Goal: Task Accomplishment & Management: Use online tool/utility

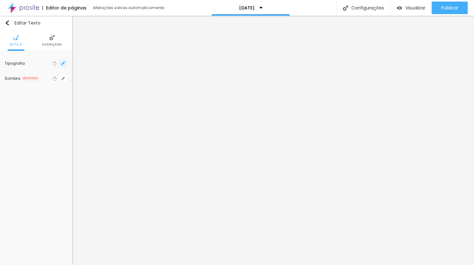
click at [63, 62] on icon "button" at bounding box center [63, 63] width 3 height 3
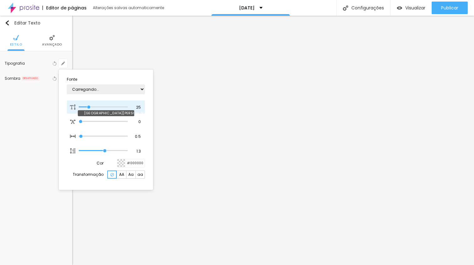
type input "1"
type input "22"
type input "1"
type input "23"
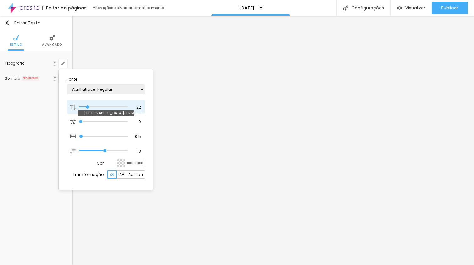
type input "23"
type input "1"
type input "24"
type input "1"
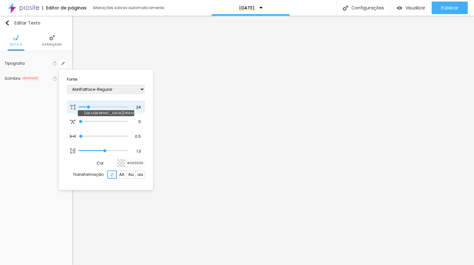
type input "23"
type input "1"
type input "24"
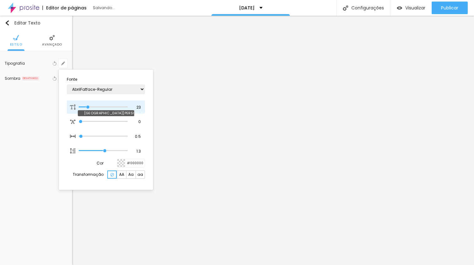
type input "1"
type input "25"
type input "1"
type input "26"
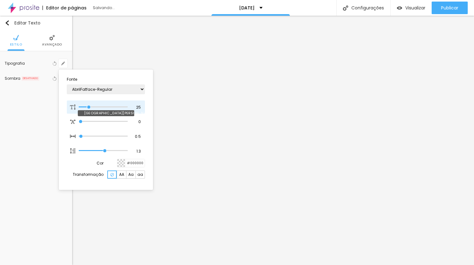
type input "26"
type input "1"
type input "26"
click at [90, 106] on input "range" at bounding box center [103, 107] width 49 height 3
click at [240, 152] on div at bounding box center [237, 132] width 474 height 265
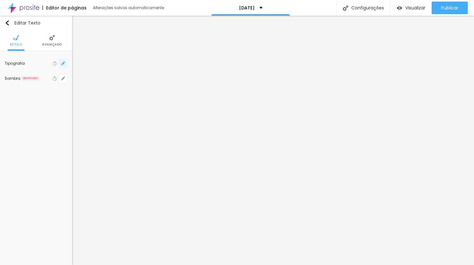
click at [64, 64] on icon "button" at bounding box center [63, 64] width 4 height 4
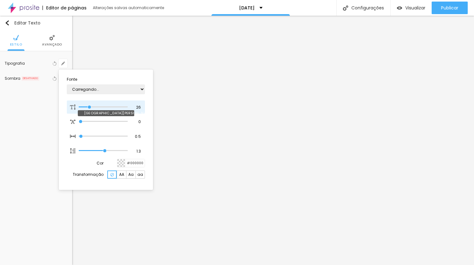
type input "1"
type input "24"
type input "1"
type input "25"
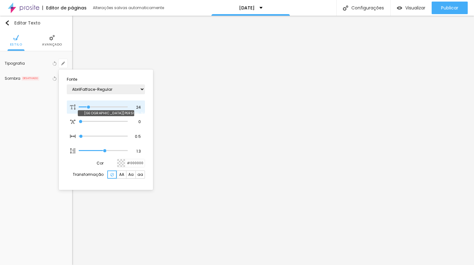
type input "25"
type input "1"
type input "26"
type input "1"
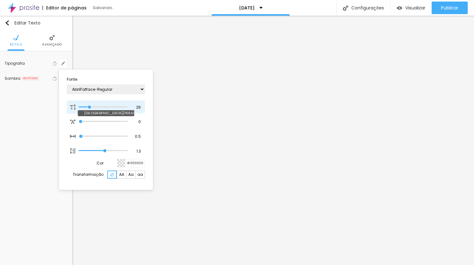
type input "27"
type input "1"
type input "28"
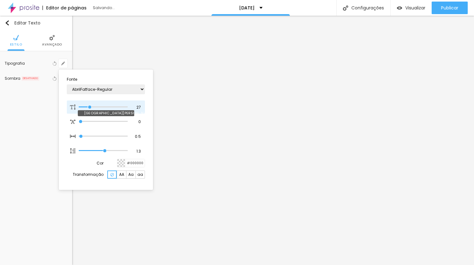
type input "1"
type input "29"
type input "1"
type input "30"
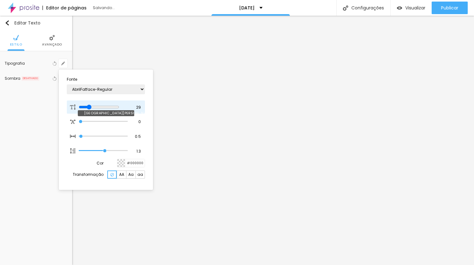
type input "30"
type input "1"
type input "31"
type input "1"
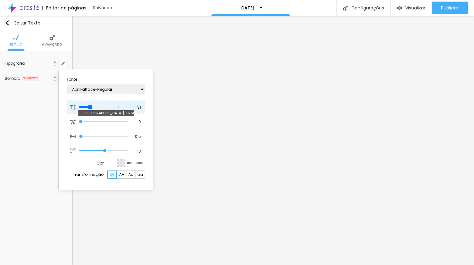
type input "32"
type input "1"
type input "35"
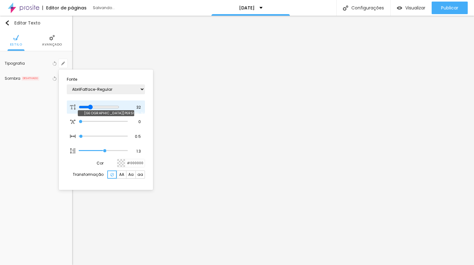
type input "1"
type input "36"
type input "1"
type input "37"
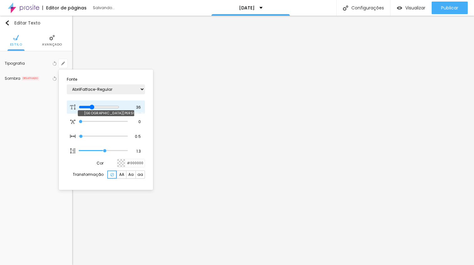
type input "37"
type input "1"
type input "38"
type input "1"
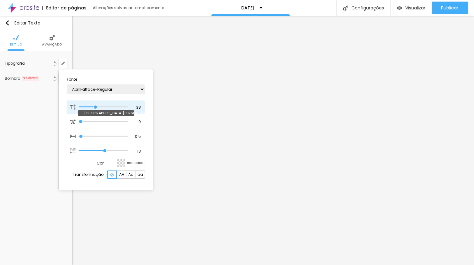
drag, startPoint x: 89, startPoint y: 106, endPoint x: 95, endPoint y: 105, distance: 6.6
type input "38"
click at [95, 106] on input "range" at bounding box center [103, 107] width 49 height 3
click at [250, 177] on div at bounding box center [237, 132] width 474 height 265
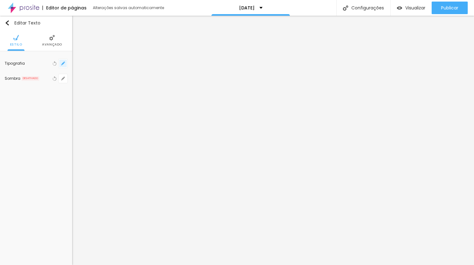
click at [64, 62] on icon "button" at bounding box center [63, 64] width 4 height 4
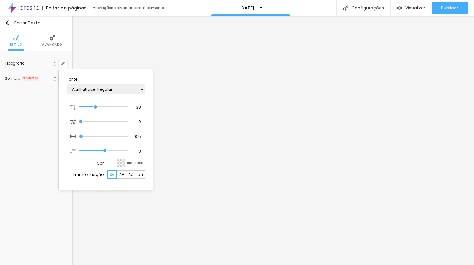
click at [121, 162] on div at bounding box center [121, 163] width 8 height 8
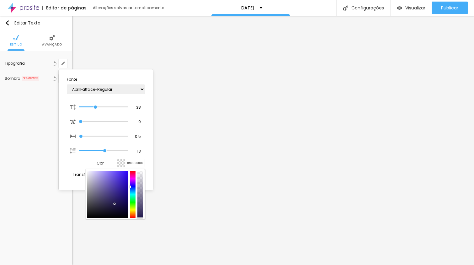
type input "1"
type input "#342290"
type input "1"
type input "#352292"
type input "1"
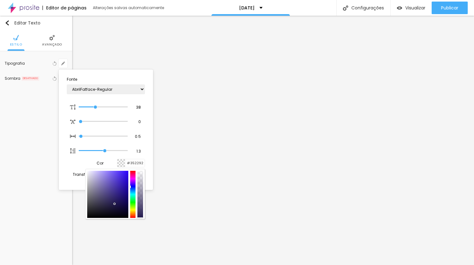
type input "#3A21B1"
type input "1"
type input "#381BC5"
type input "1"
type input "#3514DA"
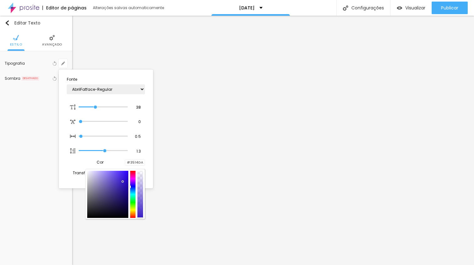
type input "1"
type input "#2A03EC"
type input "1"
type input "#2800F0"
type input "1"
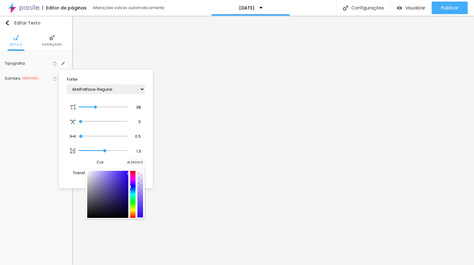
type input "#2800EE"
type input "1"
type input "#2700EB"
type input "1"
type input "#2905E2"
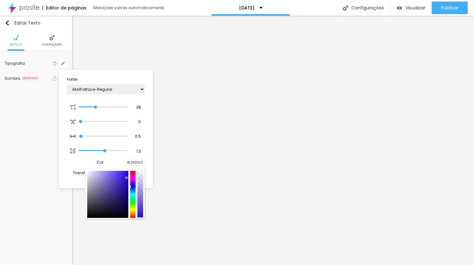
type input "1"
type input "#2B0ADA"
type input "1"
type input "#2609C2"
type input "1"
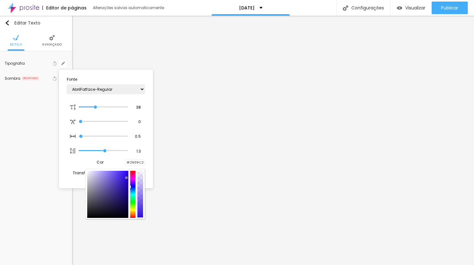
type input "#260F9E"
type input "1"
type input "#2D1A8B"
type input "1"
type input "#312279"
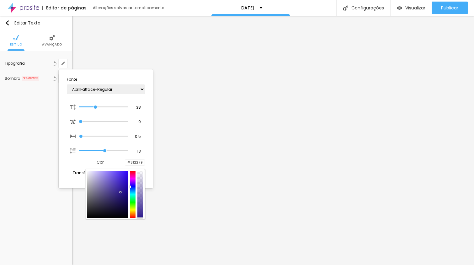
type input "1"
type input "#31256B"
type input "1"
type input "#302466"
type input "1"
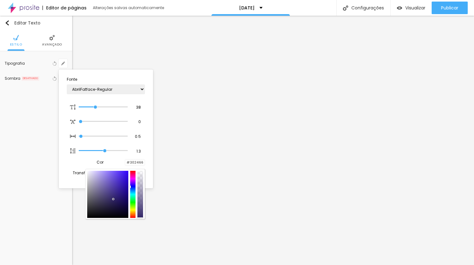
type input "#312566"
type input "1"
type input "#322668"
type input "1"
type input "#332769"
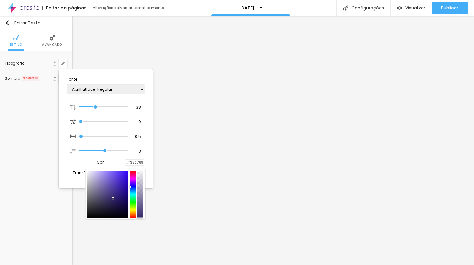
type input "1"
type input "#33276B"
type input "1"
type input "#32266B"
type input "1"
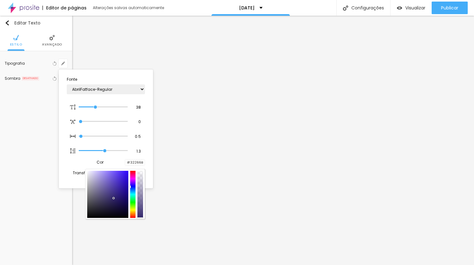
type input "#2D206B"
type input "1"
type input "#271A69"
type input "1"
type input "#241768"
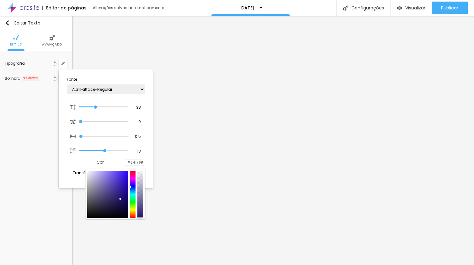
type input "1"
type input "#221566"
drag, startPoint x: 119, startPoint y: 192, endPoint x: 120, endPoint y: 200, distance: 8.0
click at [120, 200] on div at bounding box center [107, 194] width 41 height 47
type input "1"
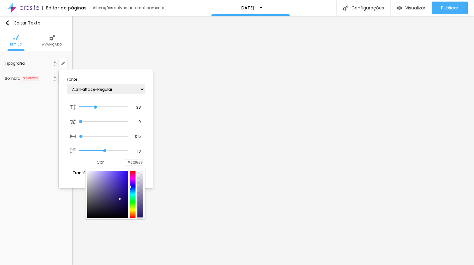
type input "#211466"
type input "1"
type input "#3B25AF"
type input "1"
type input "#36229C"
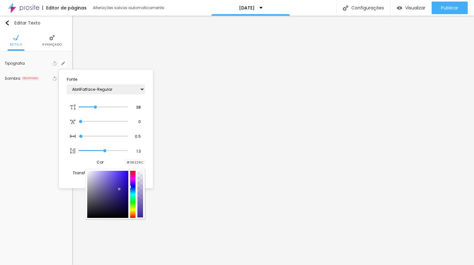
type input "1"
type input "#291B72"
type input "1"
type input "#2E2368"
type input "1"
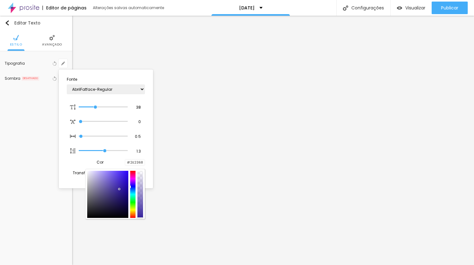
type input "#393161"
type input "1"
type input "#3E3A57"
type input "1"
type input "#3D3A53"
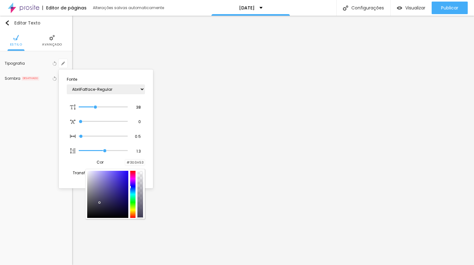
type input "1"
type input "#3A374B"
type input "1"
type input "#383546"
type input "1"
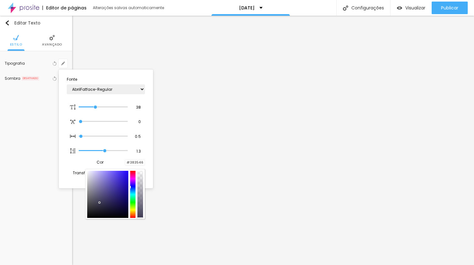
type input "#343241"
type input "1"
type input "#32303F"
type input "1"
type input "#2F2D3D"
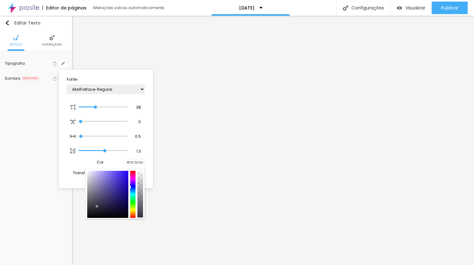
type input "1"
type input "#2C2A3A"
type input "1"
drag, startPoint x: 119, startPoint y: 187, endPoint x: 99, endPoint y: 208, distance: 29.3
click at [99, 208] on div at bounding box center [107, 194] width 41 height 47
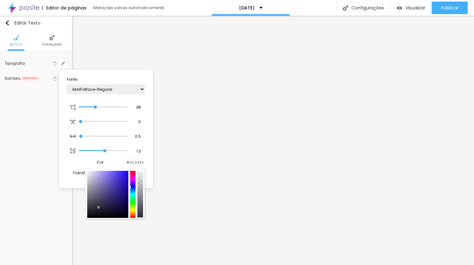
click at [312, 162] on div at bounding box center [237, 132] width 474 height 265
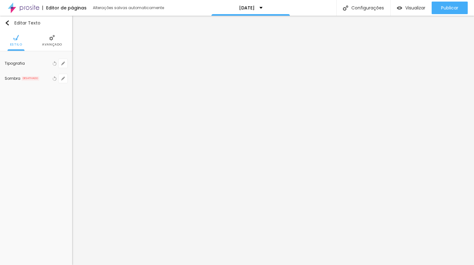
click at [56, 43] on span "Avançado" at bounding box center [52, 44] width 20 height 3
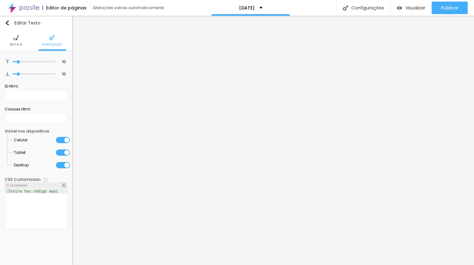
click at [16, 37] on img at bounding box center [16, 38] width 6 height 6
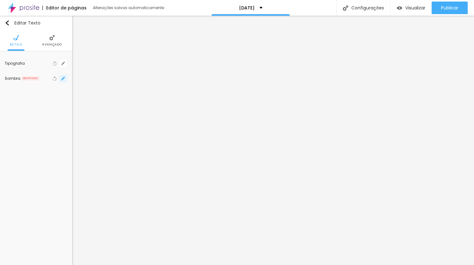
click at [63, 77] on icon "button" at bounding box center [63, 79] width 4 height 4
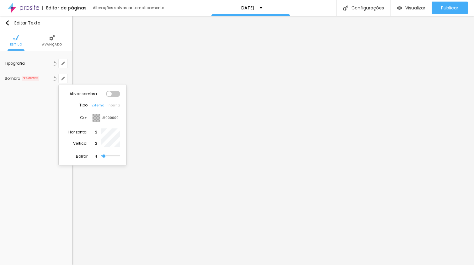
click at [99, 118] on div at bounding box center [97, 118] width 8 height 8
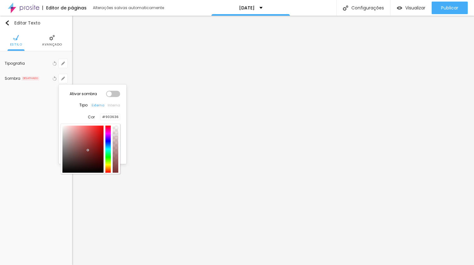
drag, startPoint x: 99, startPoint y: 141, endPoint x: 91, endPoint y: 144, distance: 8.3
click at [91, 144] on div at bounding box center [82, 149] width 41 height 47
type input "#975F5F"
drag, startPoint x: 91, startPoint y: 144, endPoint x: 78, endPoint y: 144, distance: 13.5
click at [78, 144] on div at bounding box center [77, 144] width 1 height 1
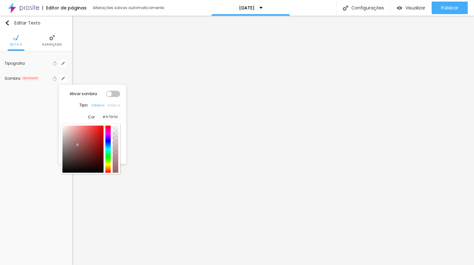
click at [62, 65] on div at bounding box center [237, 132] width 474 height 265
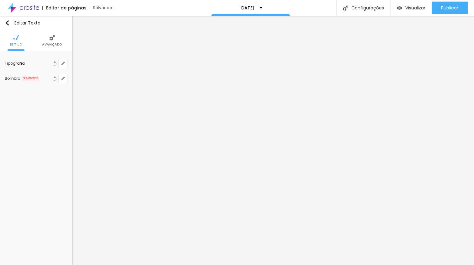
click at [62, 65] on icon "button" at bounding box center [61, 64] width 1 height 1
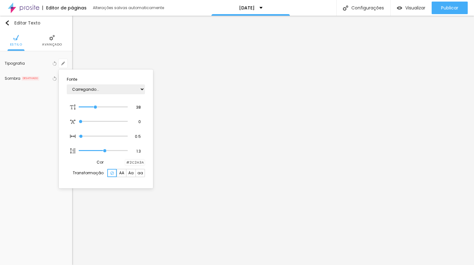
type input "1"
click at [203, 144] on div at bounding box center [237, 132] width 474 height 265
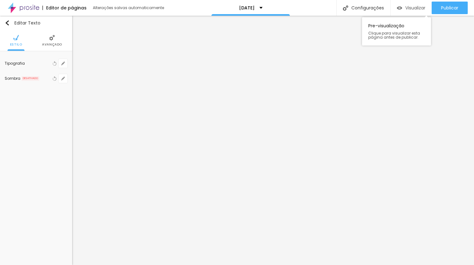
click at [414, 12] on div "Visualizar" at bounding box center [411, 8] width 29 height 13
click at [66, 66] on button "button" at bounding box center [63, 63] width 9 height 9
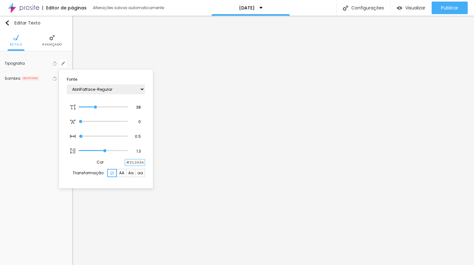
click at [125, 165] on input "#2C2A3A" at bounding box center [134, 163] width 19 height 6
click at [125, 165] on div at bounding box center [125, 163] width 0 height 6
click at [125, 161] on div at bounding box center [125, 163] width 0 height 6
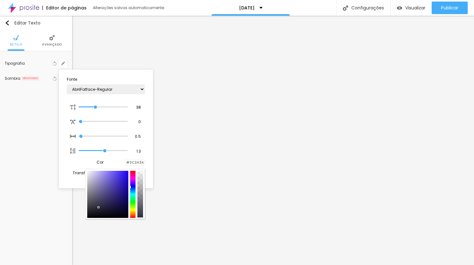
type input "1"
type input "#2E1AB6"
type input "1"
type input "#2F1BB6"
type input "1"
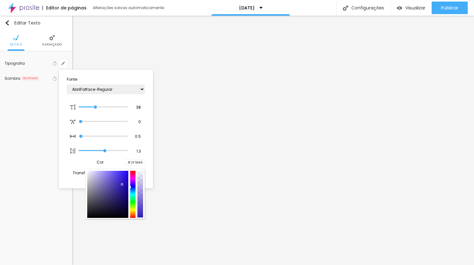
type input "#3321AF"
type input "1"
type input "#3828AA"
type input "1"
type input "#3A29AF"
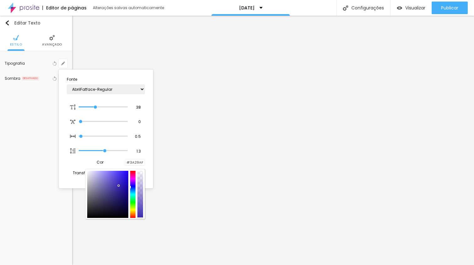
type input "1"
type input "#3724B8"
type input "1"
type input "#3522B9"
type input "1"
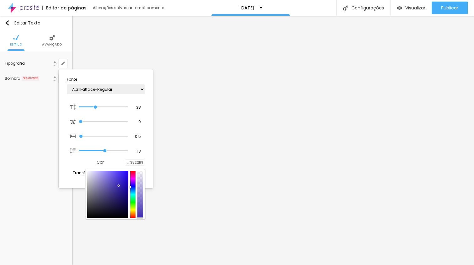
type input "#311DB9"
type input "1"
type input "#2611B8"
type input "1"
type input "#1A05AD"
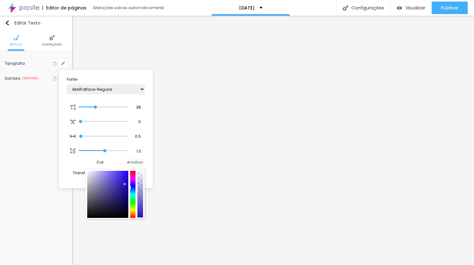
type input "1"
type input "#1702A8"
type input "1"
type input "#150297"
type input "1"
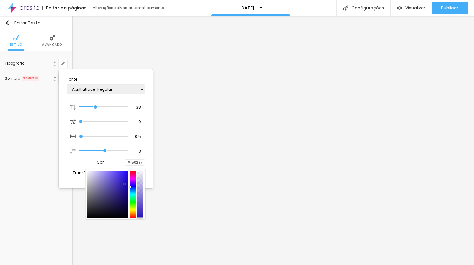
type input "#18078A"
type input "1"
type input "#1B0B80"
type input "1"
type input "#1D0E77"
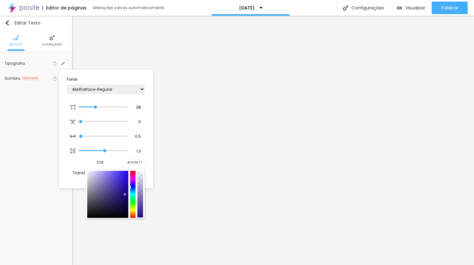
type input "1"
type input "#21156B"
type input "1"
type input "#291F68"
type input "1"
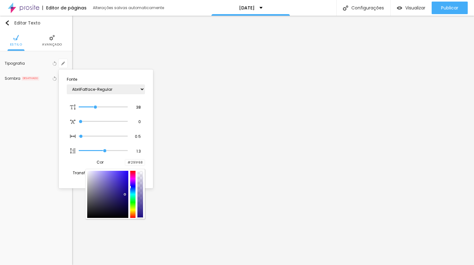
type input "#504885"
type input "1"
type input "#665F94"
type input "1"
type input "#7069A3"
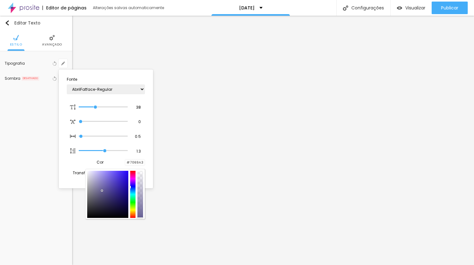
type input "1"
type input "#695EB6"
type input "1"
type input "#5749B9"
type input "1"
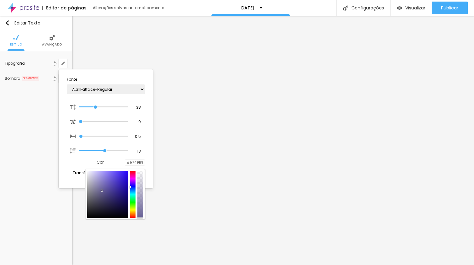
type input "#4638AA"
type input "1"
type input "#382C8D"
type input "1"
type input "#2E2474"
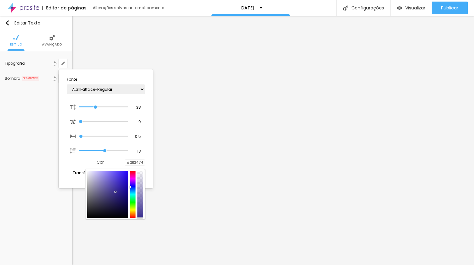
type input "1"
type input "#2B226B"
type input "1"
drag, startPoint x: 122, startPoint y: 185, endPoint x: 101, endPoint y: 200, distance: 26.2
click at [101, 200] on div at bounding box center [107, 194] width 41 height 47
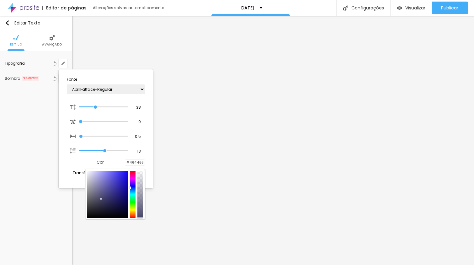
click at [324, 172] on div at bounding box center [237, 132] width 474 height 265
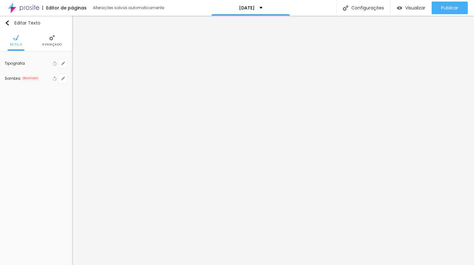
click at [56, 33] on li "Avançado" at bounding box center [52, 40] width 20 height 21
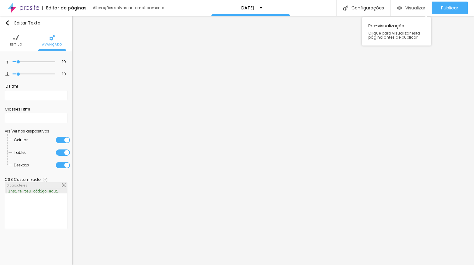
click at [409, 11] on div "Visualizar" at bounding box center [411, 8] width 29 height 13
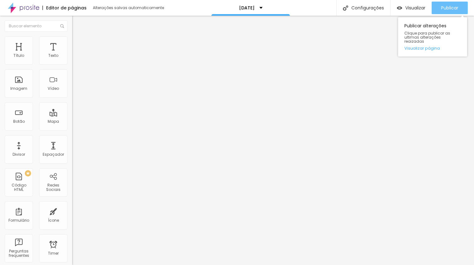
click at [439, 14] on button "Publicar" at bounding box center [450, 8] width 36 height 13
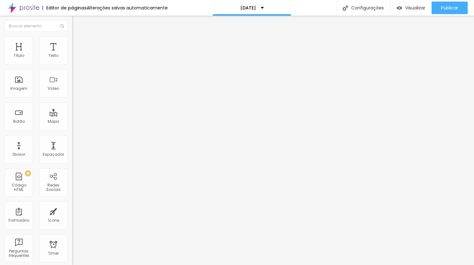
click at [72, 21] on button "Editar Texto" at bounding box center [108, 23] width 72 height 14
drag, startPoint x: 42, startPoint y: 79, endPoint x: 54, endPoint y: 79, distance: 11.6
click at [72, 68] on span "Sombra DESATIVADO" at bounding box center [108, 64] width 72 height 8
click at [75, 78] on icon "button" at bounding box center [77, 78] width 4 height 4
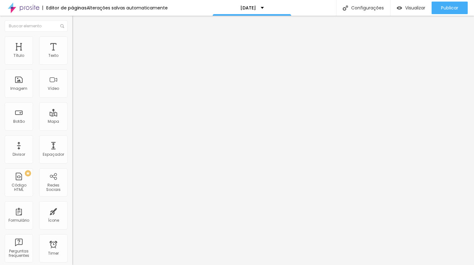
scroll to position [0, 0]
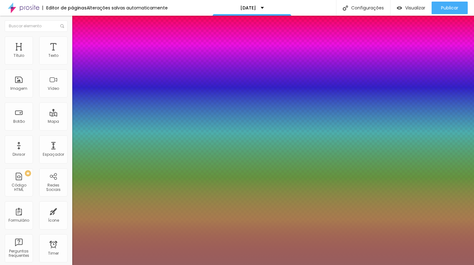
click at [114, 265] on div at bounding box center [237, 269] width 474 height 0
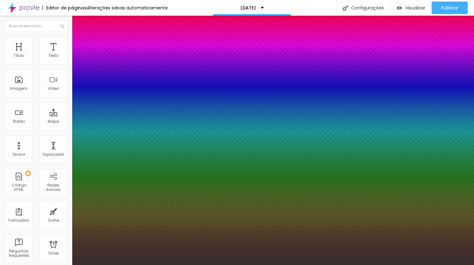
type input "#382F2F"
drag, startPoint x: 99, startPoint y: 144, endPoint x: 69, endPoint y: 162, distance: 34.6
click at [69, 162] on div at bounding box center [237, 132] width 474 height 265
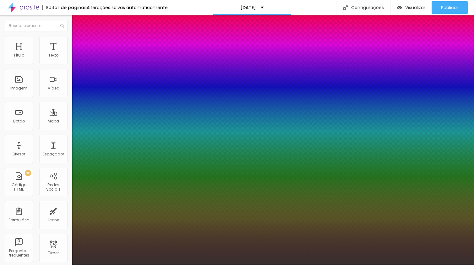
click at [48, 265] on div at bounding box center [237, 265] width 474 height 0
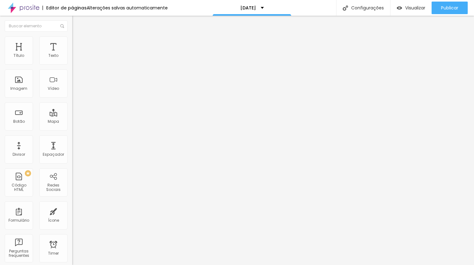
scroll to position [0, 0]
click at [72, 78] on button "button" at bounding box center [76, 78] width 9 height 7
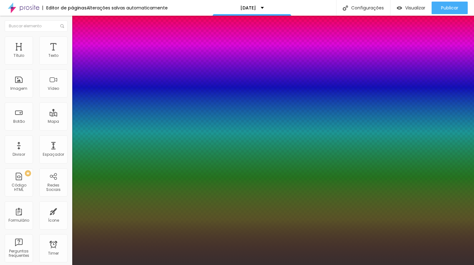
click at [64, 265] on div at bounding box center [237, 265] width 474 height 0
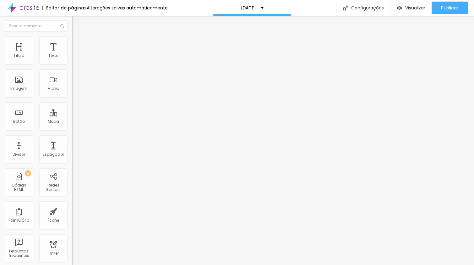
click at [75, 58] on icon "button" at bounding box center [77, 57] width 4 height 4
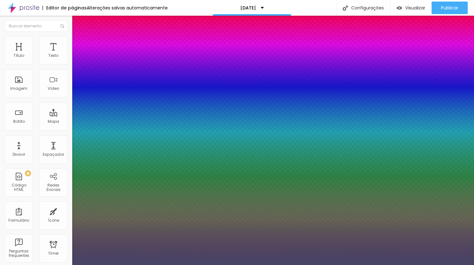
type input "1"
click at [207, 265] on div at bounding box center [237, 265] width 474 height 0
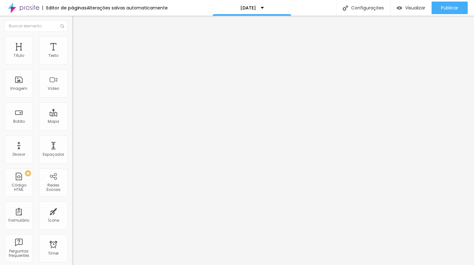
click at [75, 79] on icon "button" at bounding box center [77, 78] width 4 height 4
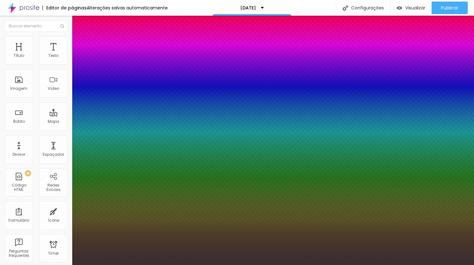
click at [111, 265] on div at bounding box center [237, 269] width 474 height 0
click at [61, 265] on div at bounding box center [237, 265] width 474 height 0
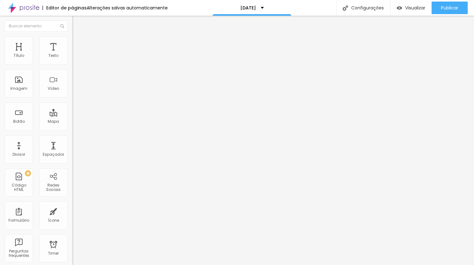
click at [75, 58] on icon "button" at bounding box center [77, 57] width 4 height 4
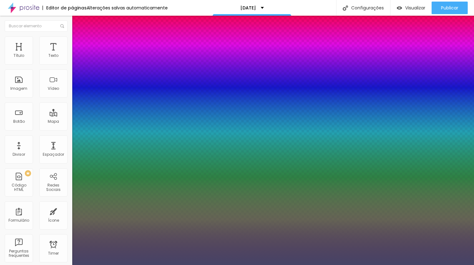
type input "1"
type input "#9593B9"
type input "1"
type input "#9D9CBD"
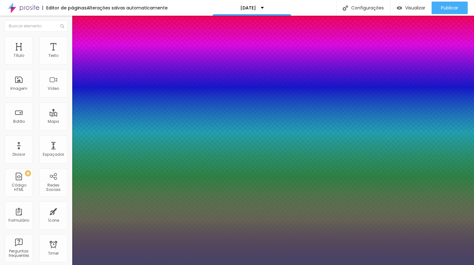
type input "1"
type input "#6C6C7E"
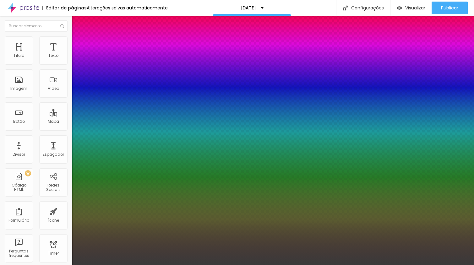
type input "1"
type input "#3A3A3A"
type input "1"
type input "#000000"
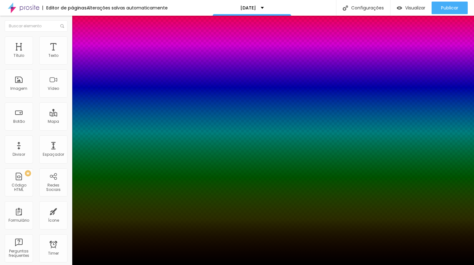
drag, startPoint x: 96, startPoint y: 184, endPoint x: 80, endPoint y: 225, distance: 43.6
click at [78, 225] on body "Editor de páginas Alterações salvas automaticamente NATAL 2024 Configurações Co…" at bounding box center [237, 132] width 474 height 265
type input "1"
click at [41, 265] on div at bounding box center [237, 265] width 474 height 0
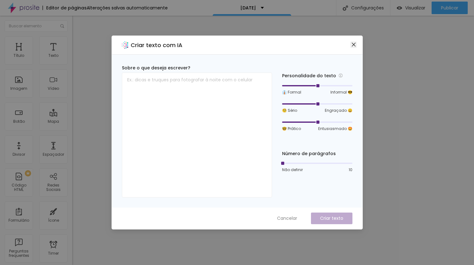
click at [355, 42] on icon "close" at bounding box center [353, 44] width 5 height 5
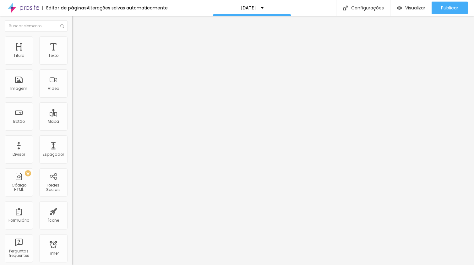
click at [77, 22] on img "button" at bounding box center [79, 22] width 5 height 5
click at [72, 25] on button "Editar Texto" at bounding box center [108, 23] width 72 height 14
click at [77, 20] on img "button" at bounding box center [79, 22] width 5 height 5
click at [77, 22] on img "button" at bounding box center [79, 22] width 5 height 5
click at [77, 23] on img "button" at bounding box center [79, 22] width 5 height 5
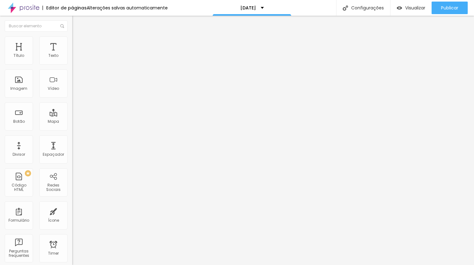
click at [75, 91] on icon "button" at bounding box center [77, 89] width 4 height 4
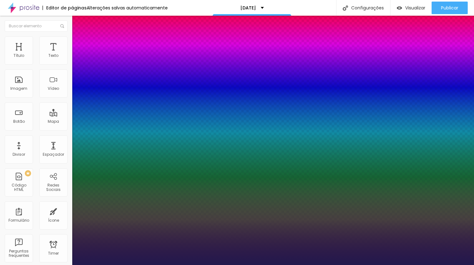
type input "1"
type input "18"
type input "1"
type input "20"
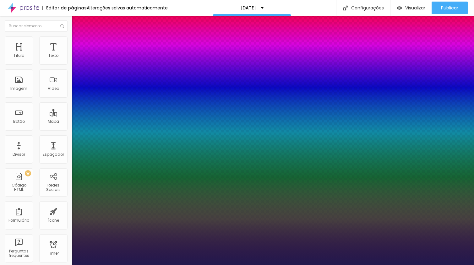
type input "20"
type input "1"
type input "22"
type input "1"
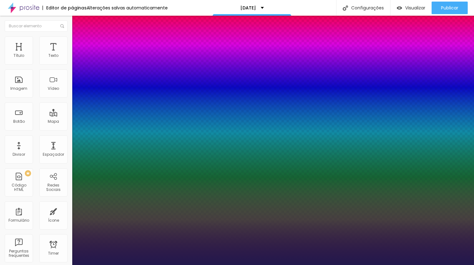
type input "26"
type input "1"
type input "31"
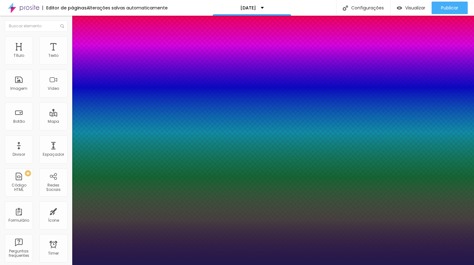
type input "1"
type input "36"
type input "1"
type input "39"
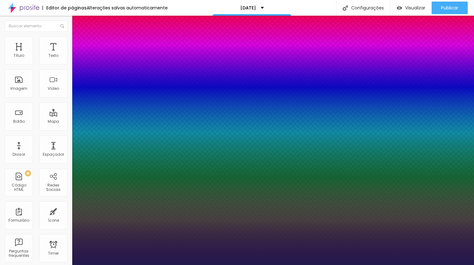
type input "39"
type input "1"
type input "44"
type input "1"
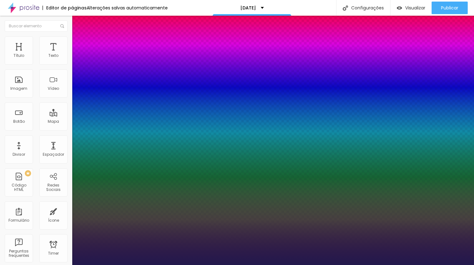
type input "45"
type input "1"
type input "46"
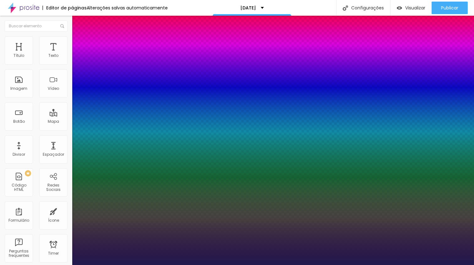
type input "1"
type input "47"
type input "1"
type input "48"
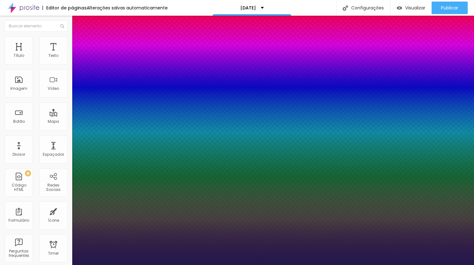
type input "48"
type input "1"
type input "49"
type input "1"
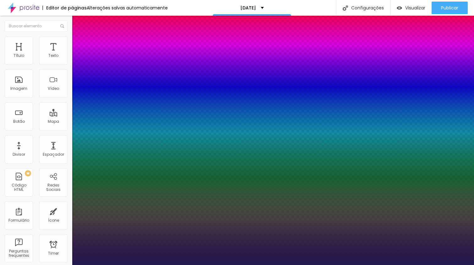
type input "51"
type input "1"
type input "53"
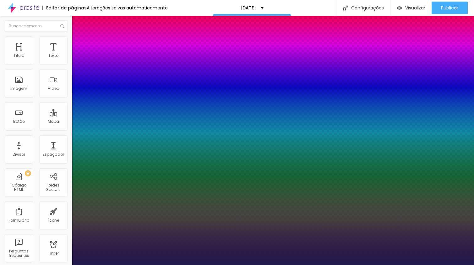
type input "1"
type input "60"
type input "1"
type input "67"
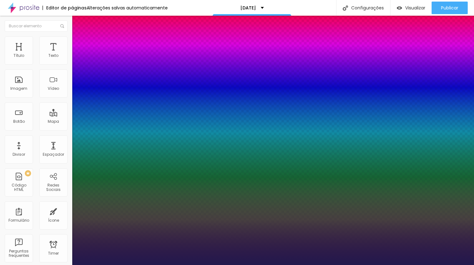
type input "67"
type input "1"
type input "70"
type input "1"
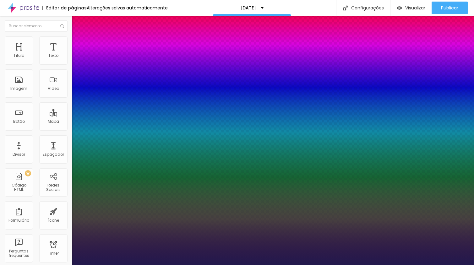
type input "72"
type input "1"
type input "71"
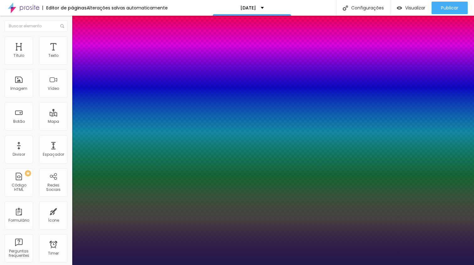
type input "1"
type input "70"
type input "1"
type input "68"
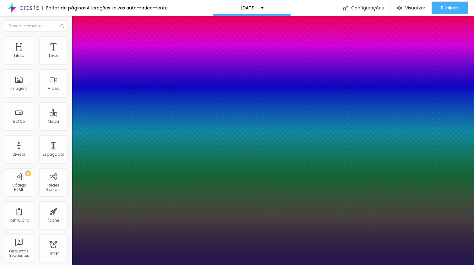
type input "68"
type input "1"
type input "66"
type input "1"
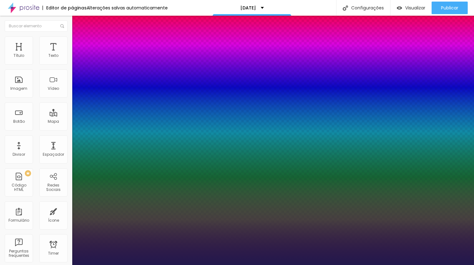
type input "62"
type input "1"
type input "58"
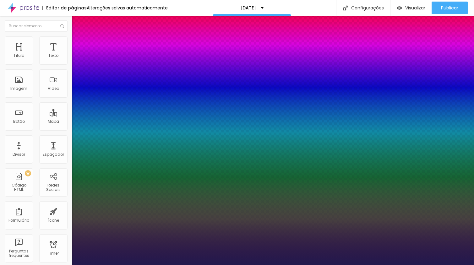
type input "1"
type input "54"
type input "1"
type input "52"
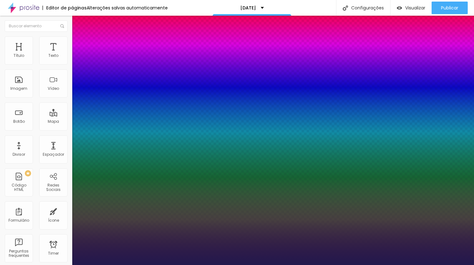
type input "52"
type input "1"
type input "51"
type input "1"
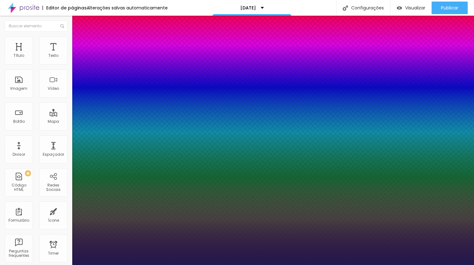
type input "50"
type input "1"
type input "49"
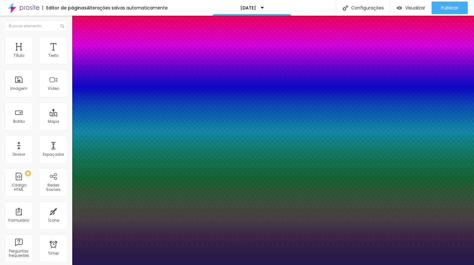
type input "1"
type input "48"
type input "1"
type input "44"
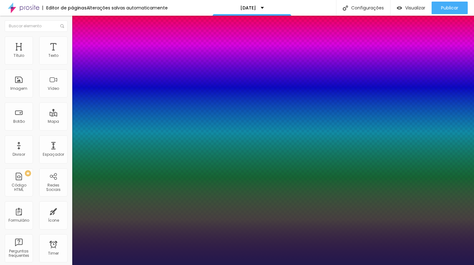
type input "44"
type input "1"
type input "43"
type input "1"
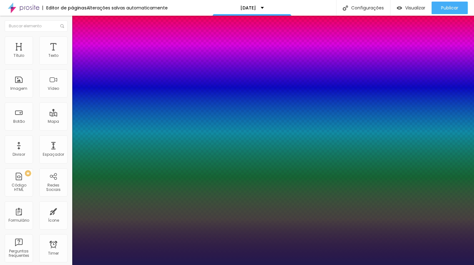
type input "42"
type input "1"
type input "43"
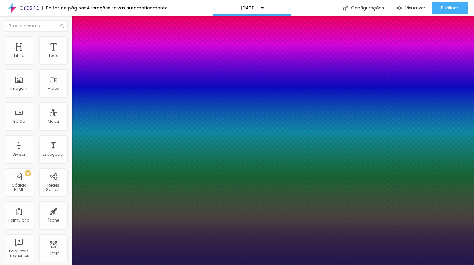
type input "1"
type input "44"
type input "1"
type input "45"
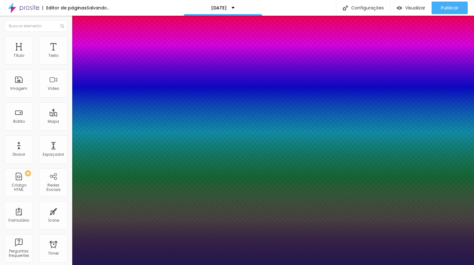
type input "45"
type input "1"
type input "46"
type input "1"
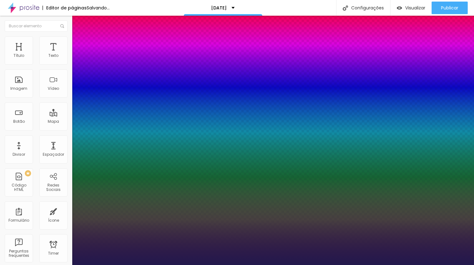
type input "47"
type input "1"
type input "48"
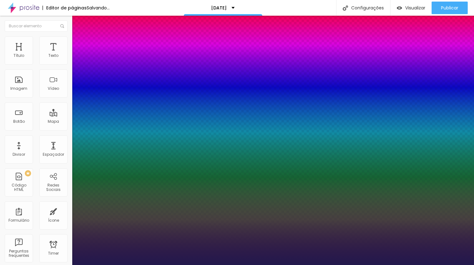
type input "1"
type input "49"
type input "1"
type input "50"
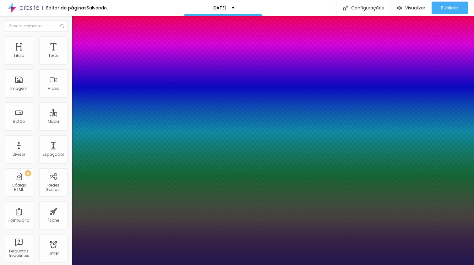
type input "50"
type input "1"
drag, startPoint x: 95, startPoint y: 175, endPoint x: 101, endPoint y: 174, distance: 6.7
type input "50"
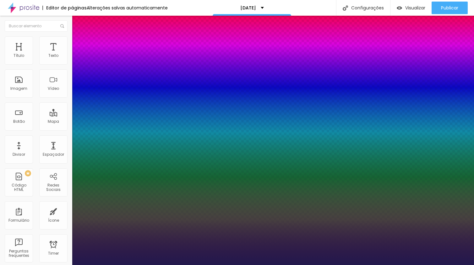
click at [258, 265] on div at bounding box center [237, 265] width 474 height 0
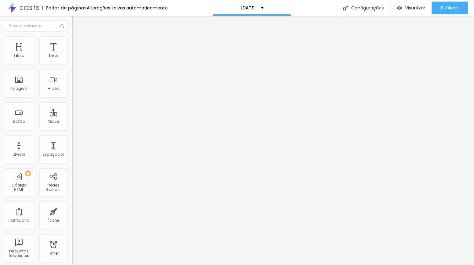
click at [75, 58] on icon "button" at bounding box center [77, 57] width 4 height 4
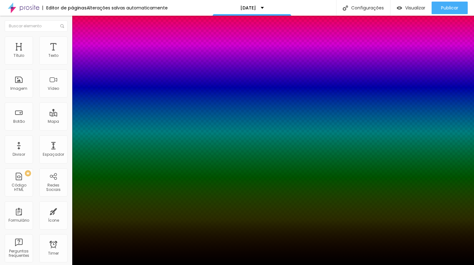
type input "1"
type input "37"
type input "1"
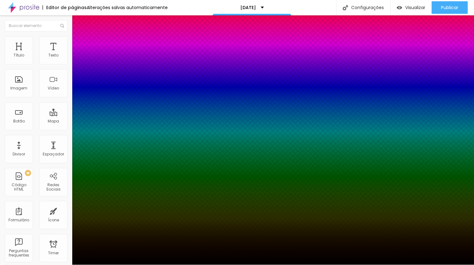
type input "36"
type input "1"
type input "35"
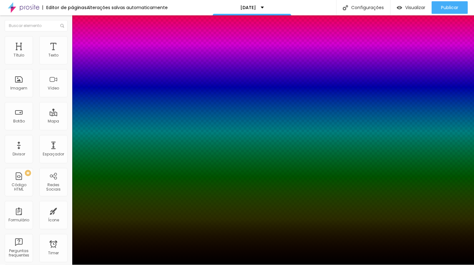
type input "1"
type input "34"
type input "1"
type input "33"
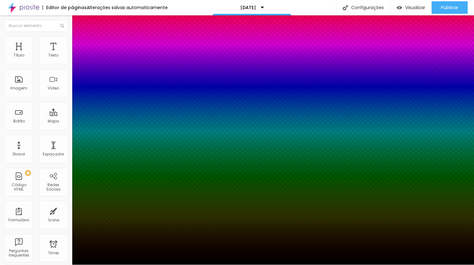
type input "33"
type input "1"
type input "32"
type input "1"
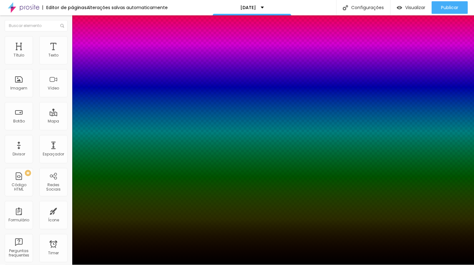
type input "32"
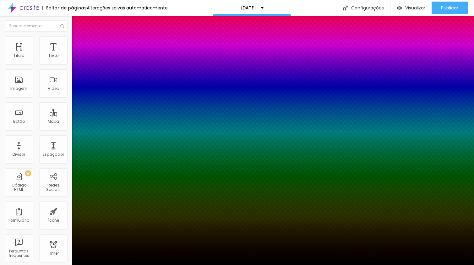
click at [307, 265] on div at bounding box center [237, 265] width 474 height 0
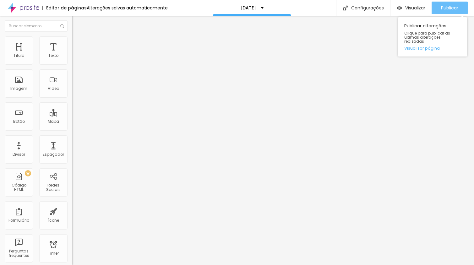
click at [449, 7] on span "Publicar" at bounding box center [449, 7] width 17 height 5
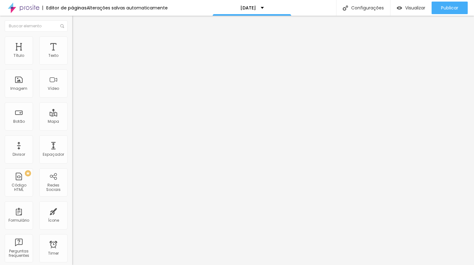
click at [77, 56] on icon "button" at bounding box center [77, 55] width 1 height 1
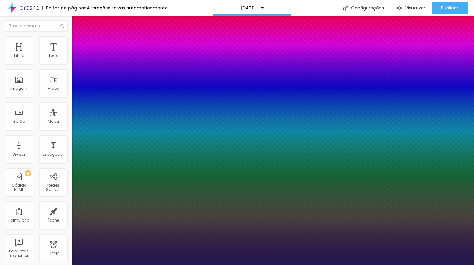
type input "1"
type input "19"
type input "1"
type input "20"
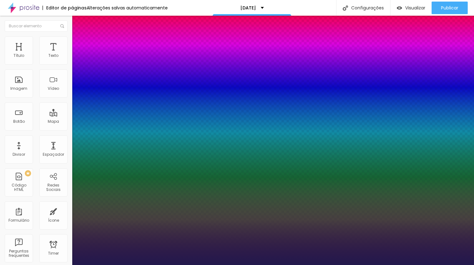
type input "20"
type input "1"
type input "21"
type input "1"
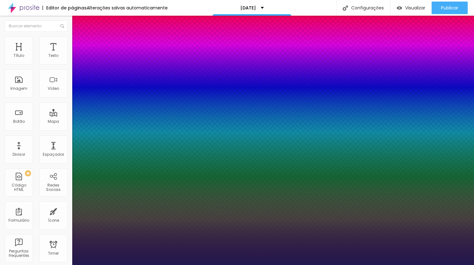
type input "22"
type input "1"
type input "23"
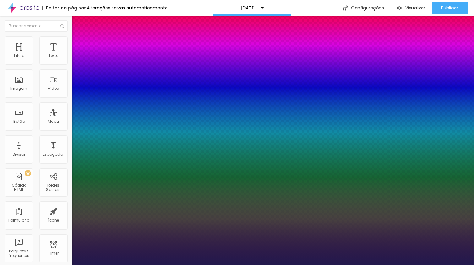
type input "1"
type input "24"
type input "1"
type input "23"
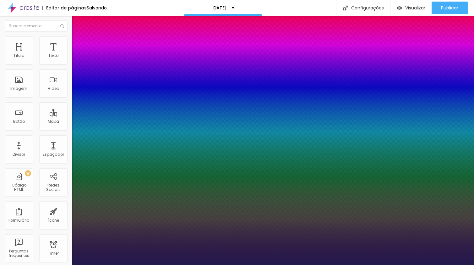
type input "23"
type input "1"
drag, startPoint x: 86, startPoint y: 104, endPoint x: 97, endPoint y: 106, distance: 10.6
type input "23"
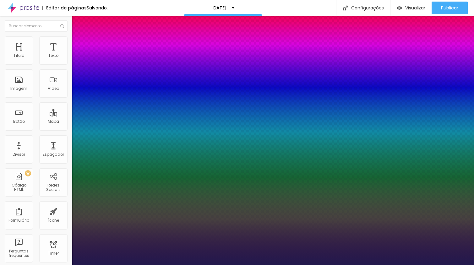
type input "1"
click at [245, 265] on div at bounding box center [237, 265] width 474 height 0
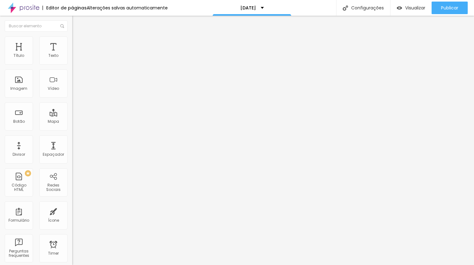
click at [72, 60] on button "button" at bounding box center [76, 57] width 9 height 7
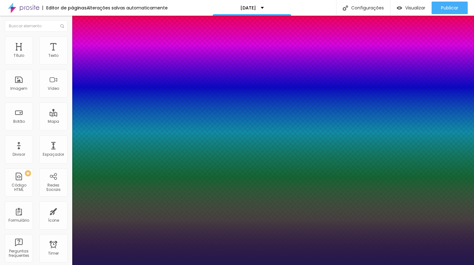
type input "1"
type input "22"
type input "1"
type input "23"
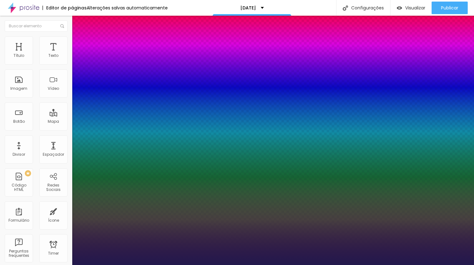
type input "23"
type input "1"
type input "24"
type input "1"
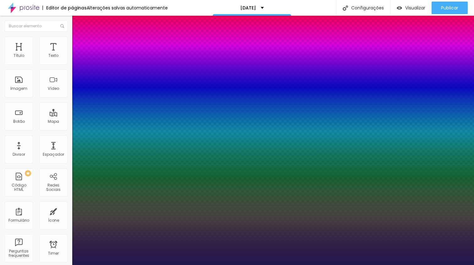
type input "23"
type input "1"
type input "23"
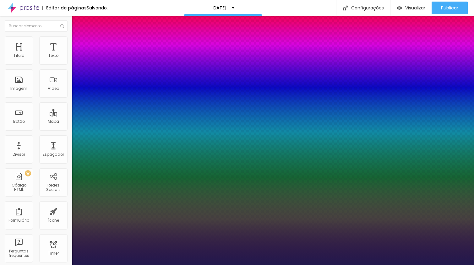
type input "1"
click at [239, 265] on div at bounding box center [237, 265] width 474 height 0
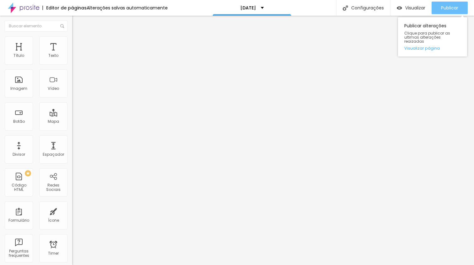
click at [451, 8] on span "Publicar" at bounding box center [449, 7] width 17 height 5
